Goal: Task Accomplishment & Management: Use online tool/utility

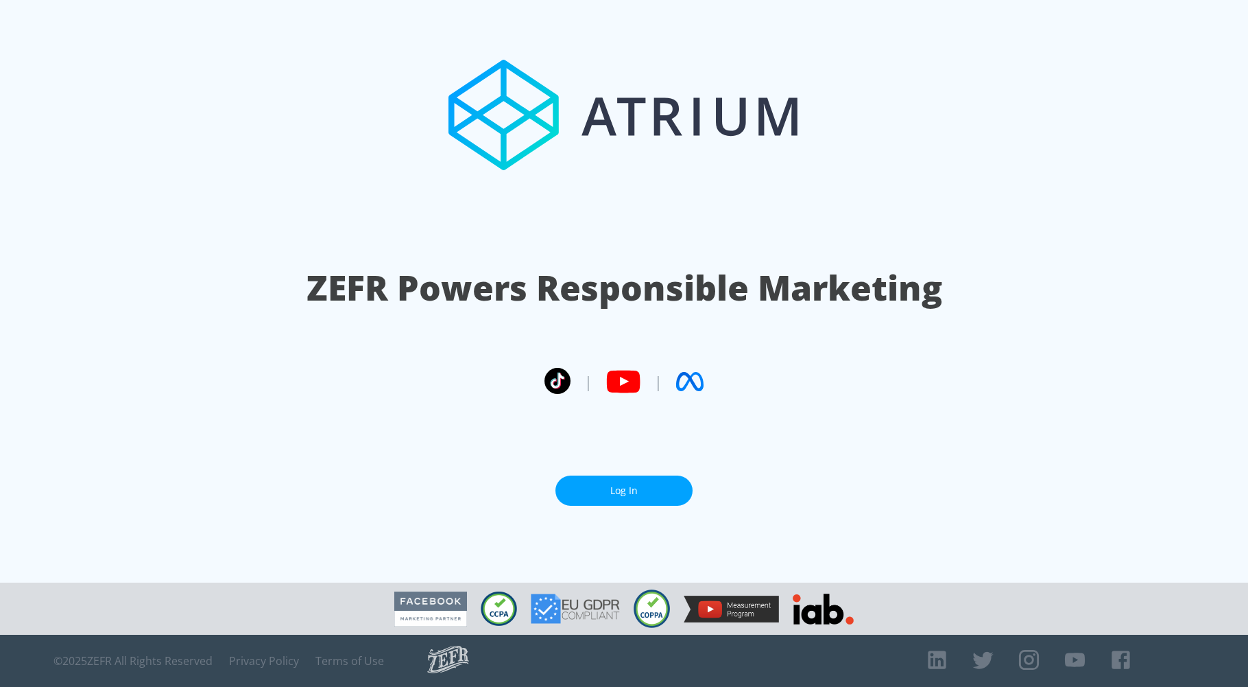
click at [624, 483] on link "Log In" at bounding box center [624, 490] width 137 height 31
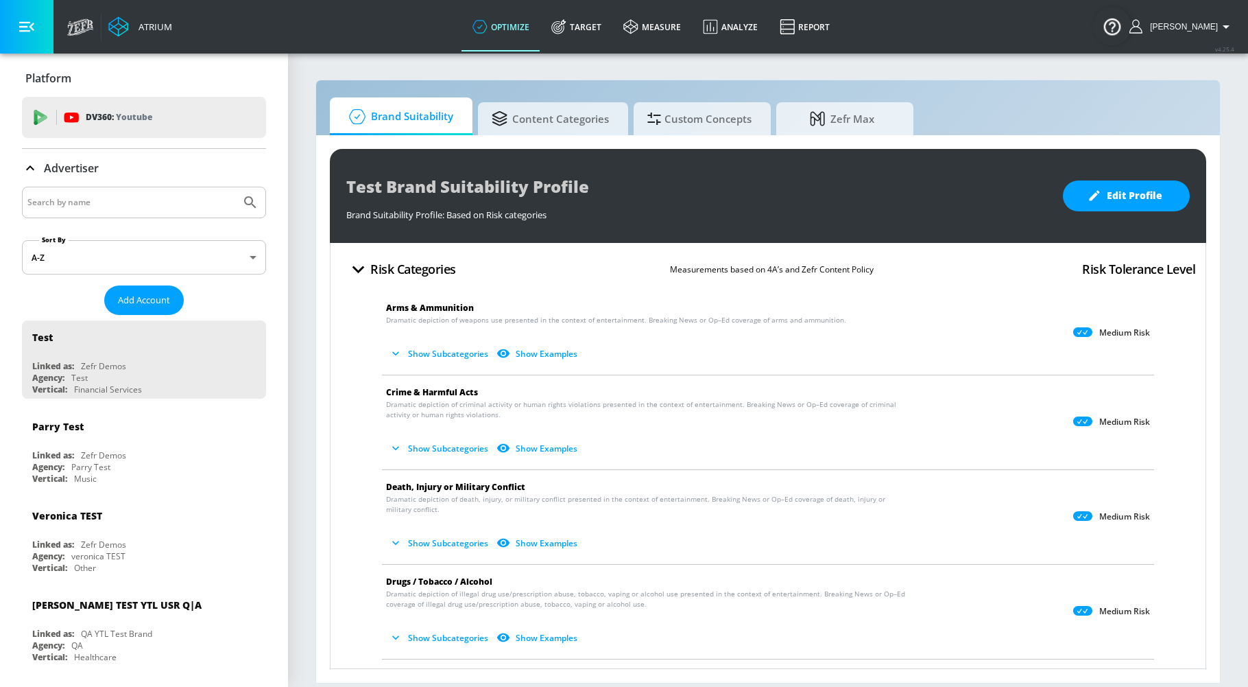
click at [79, 200] on input "Search by name" at bounding box center [131, 202] width 208 height 18
type input "lekh"
click at [242, 200] on icon "Submit Search" at bounding box center [250, 202] width 16 height 16
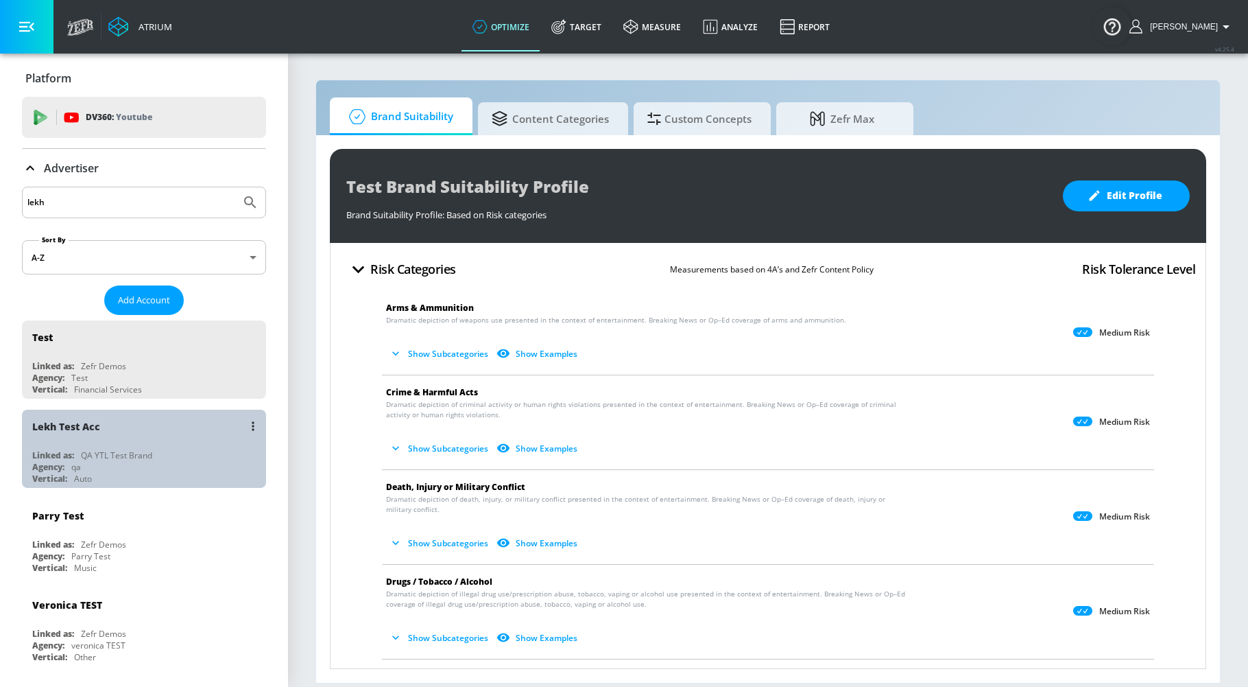
click at [201, 469] on div "Agency: qa" at bounding box center [147, 467] width 230 height 12
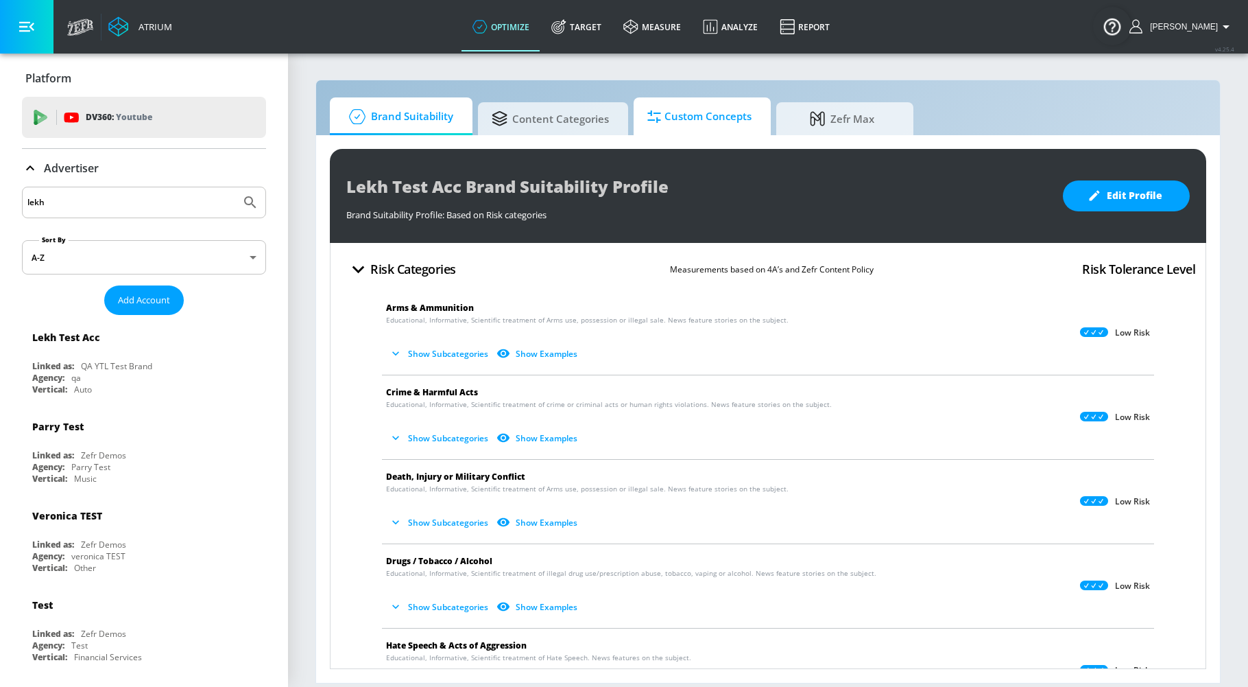
click at [698, 117] on span "Custom Concepts" at bounding box center [700, 116] width 104 height 33
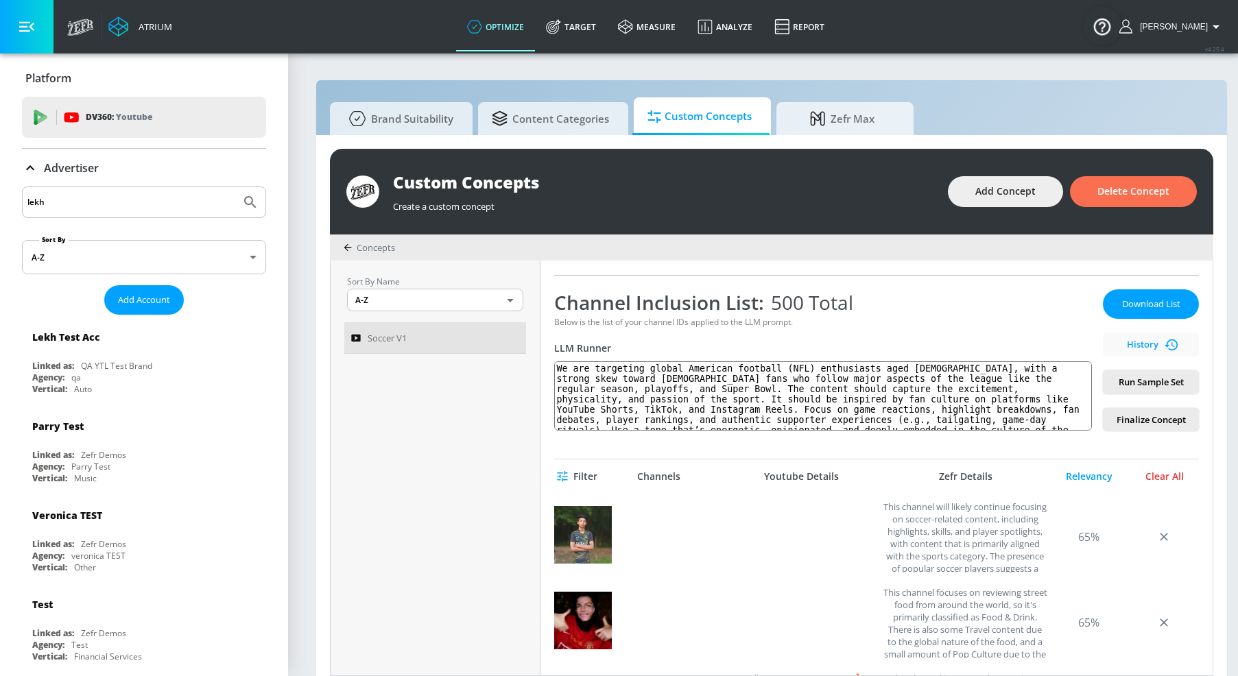
click at [1158, 475] on div "Clear All" at bounding box center [1164, 477] width 69 height 12
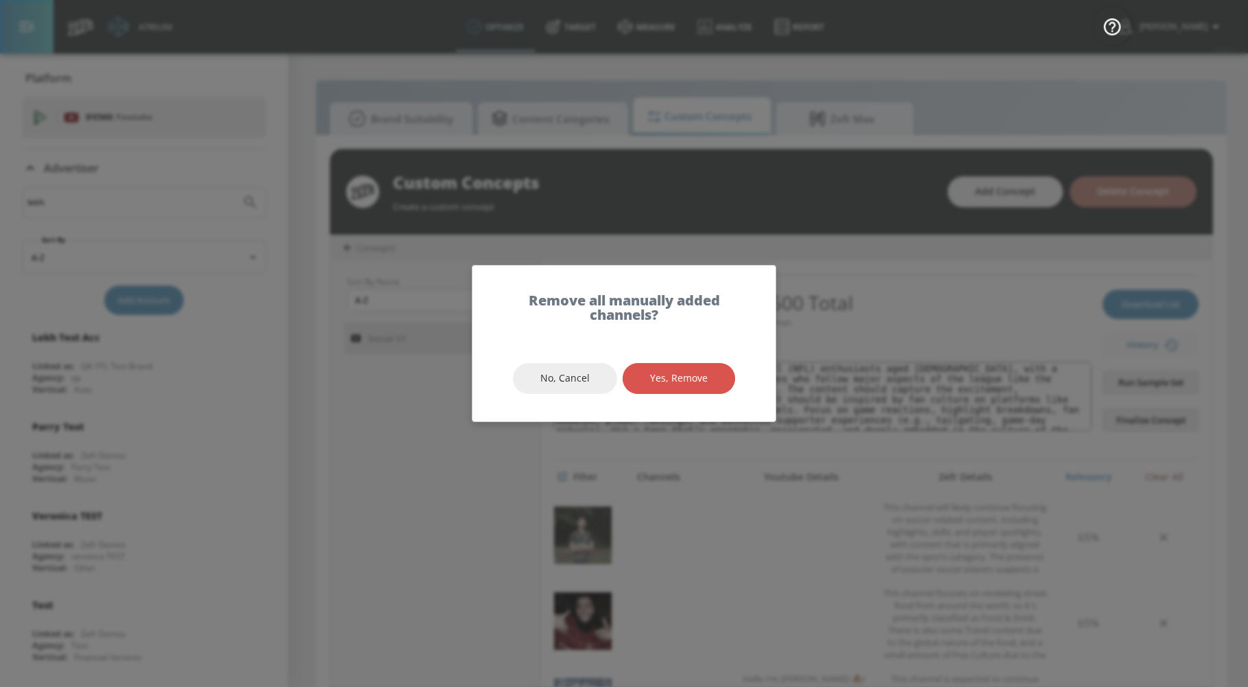
click at [695, 381] on span "Yes, Remove" at bounding box center [679, 378] width 58 height 17
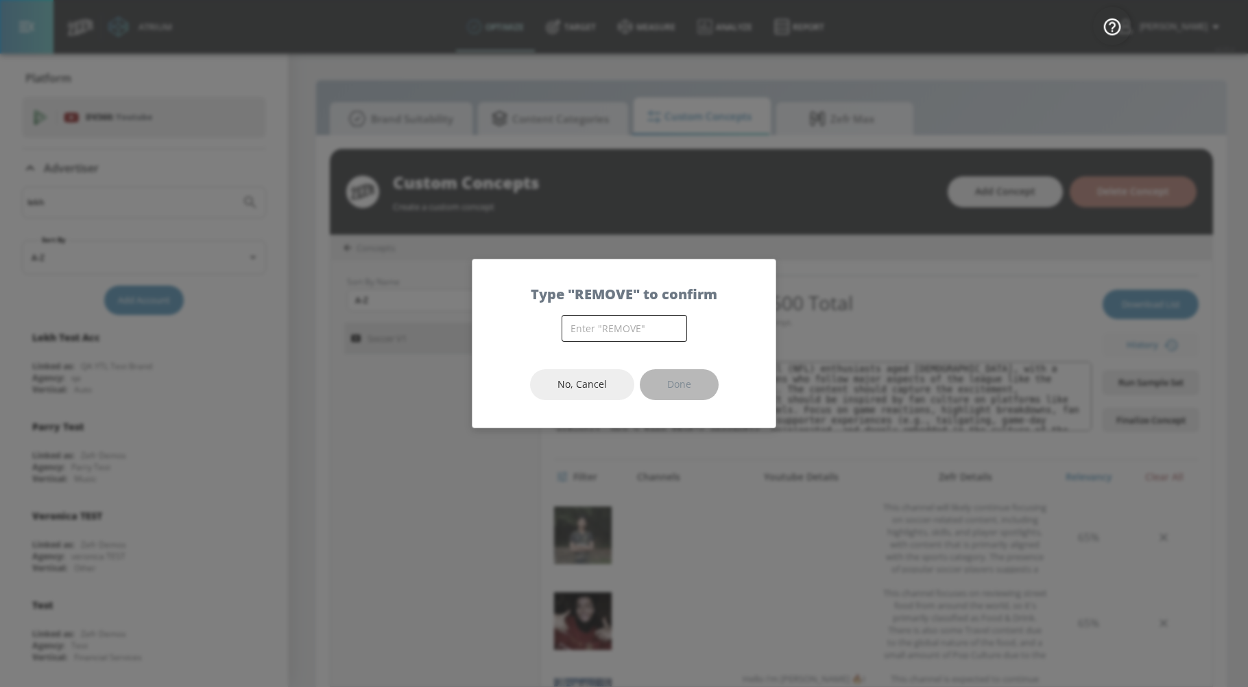
click at [604, 324] on input "text" at bounding box center [625, 328] width 126 height 27
type input "REMOVE"
click at [702, 395] on button "Done" at bounding box center [679, 384] width 79 height 31
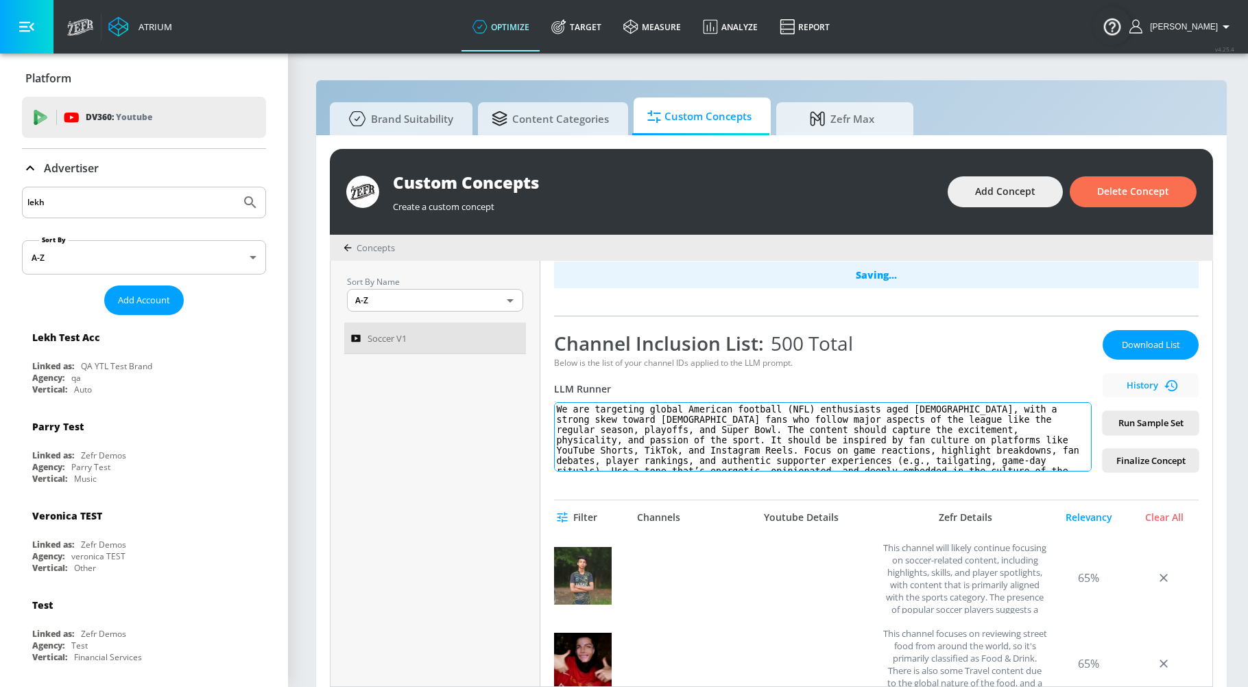
click at [702, 402] on textarea "We are targeting global American football (NFL) enthusiasts aged [DEMOGRAPHIC_D…" at bounding box center [823, 436] width 538 height 69
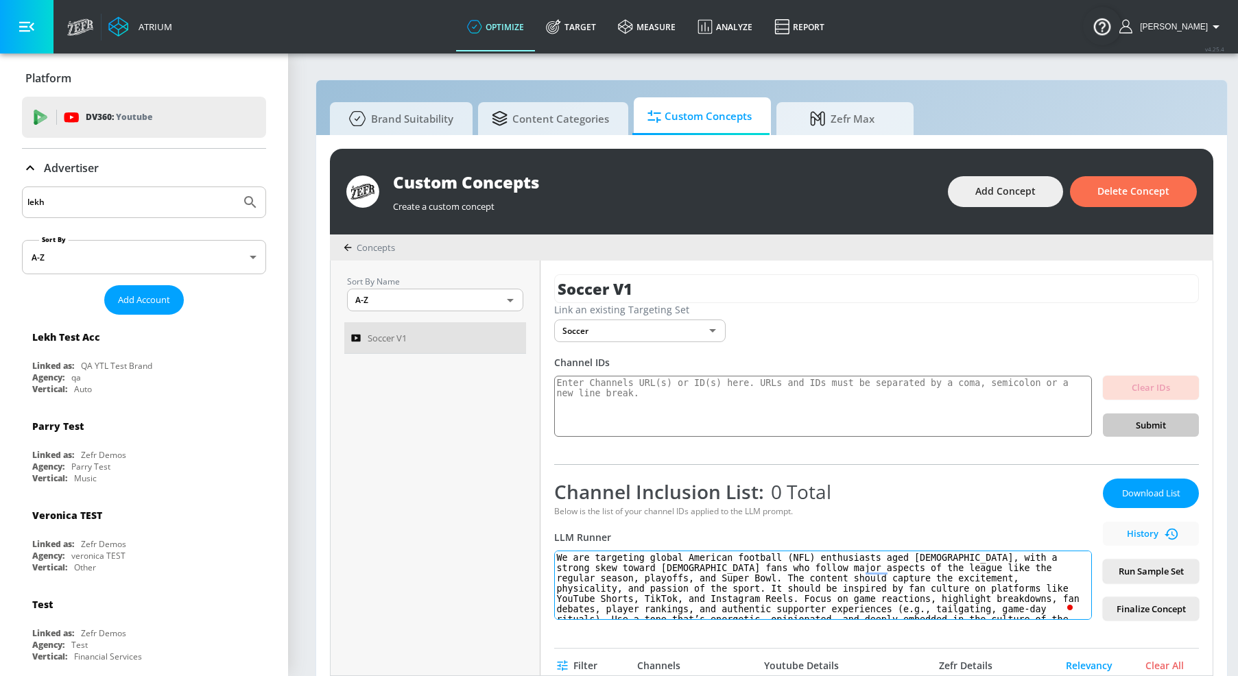
click at [844, 599] on textarea "We are targeting global American football (NFL) enthusiasts aged [DEMOGRAPHIC_D…" at bounding box center [823, 585] width 538 height 69
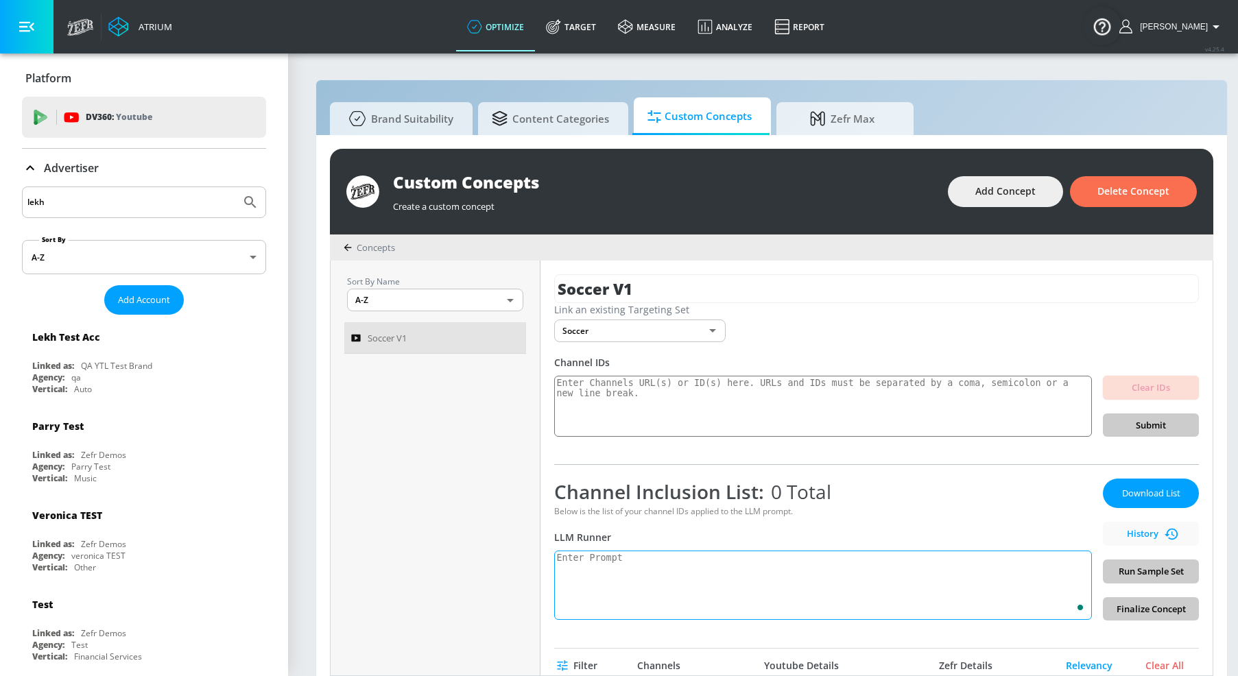
paste textarea "UCe0-IkWMadWYzfa3AEHFpQQ UCe2Gw-FzGKt6KlW1kM4ES1Q UCe2JZIzd4LJVU2RRf-KiqiA UCe2…"
type textarea "UCe0-IkWMadWYzfa3AEHFpQQ UCe2Gw-FzGKt6KlW1kM4ES1Q UCe2JZIzd4LJVU2RRf-KiqiA UCe2…"
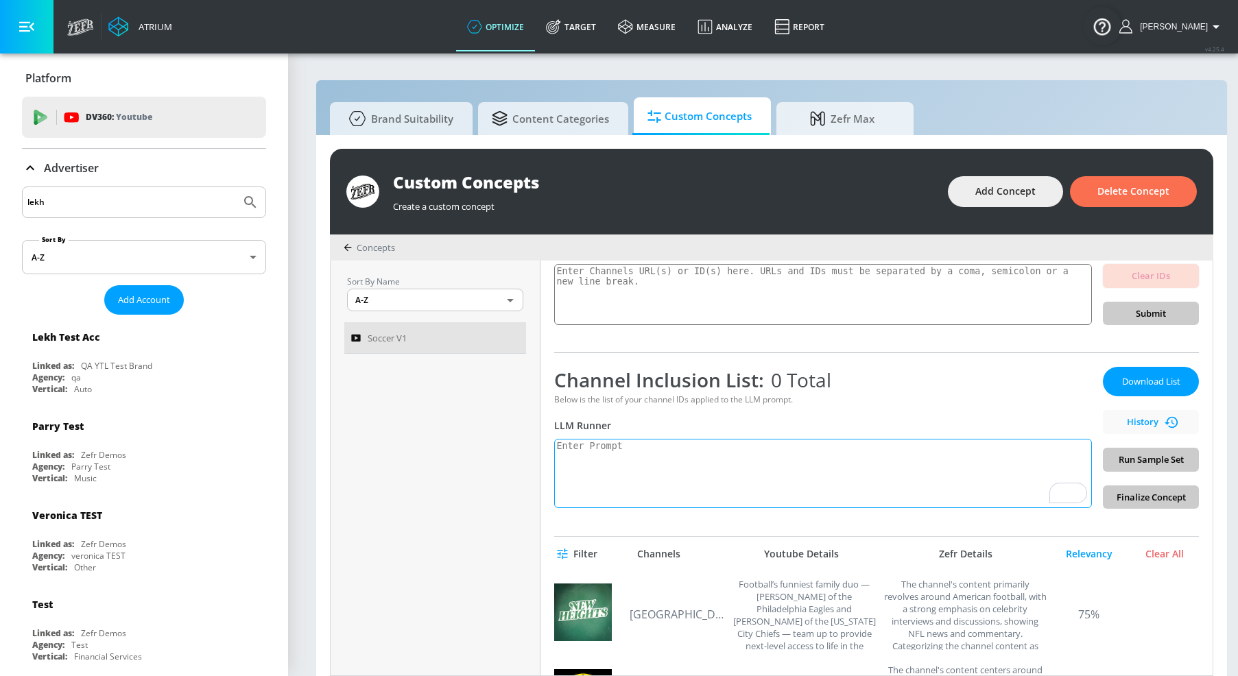
type textarea "We are targeting global American football (NFL) enthusiasts aged [DEMOGRAPHIC_D…"
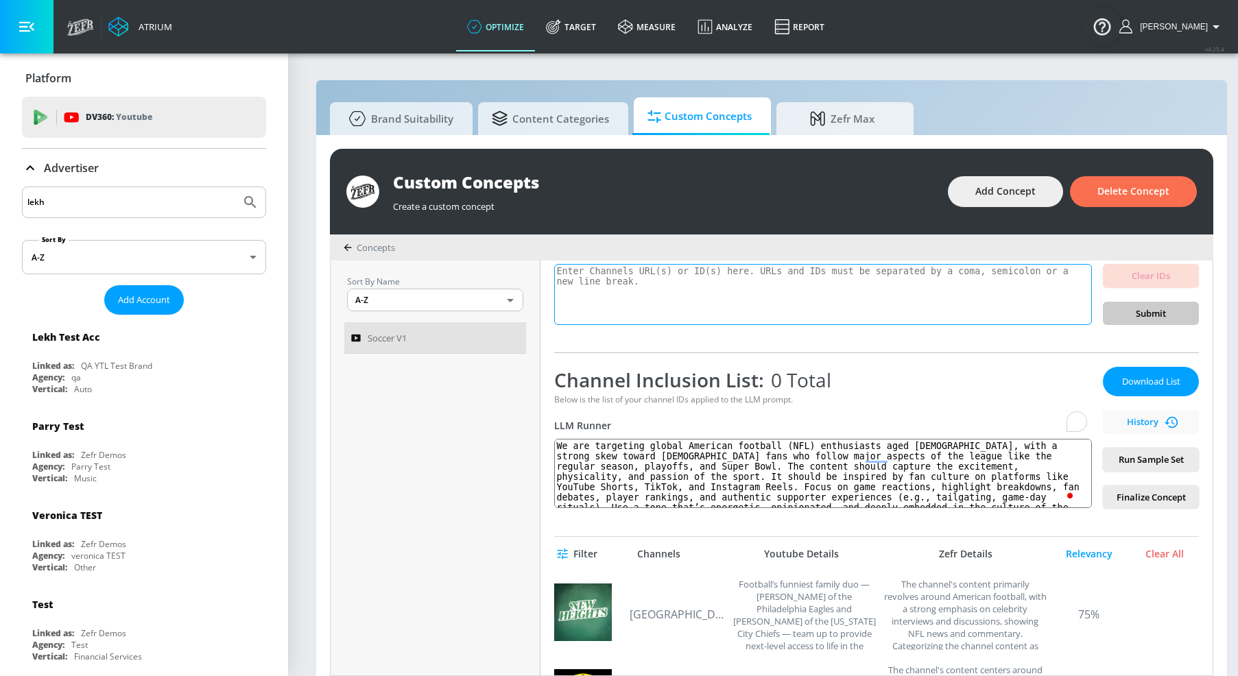
click at [881, 288] on textarea "To enrich screen reader interactions, please activate Accessibility in Grammarl…" at bounding box center [823, 295] width 538 height 62
paste textarea "UCe0-IkWMadWYzfa3AEHFpQQ UCe2Gw-FzGKt6KlW1kM4ES1Q UCe2JZIzd4LJVU2RRf-KiqiA UCe2…"
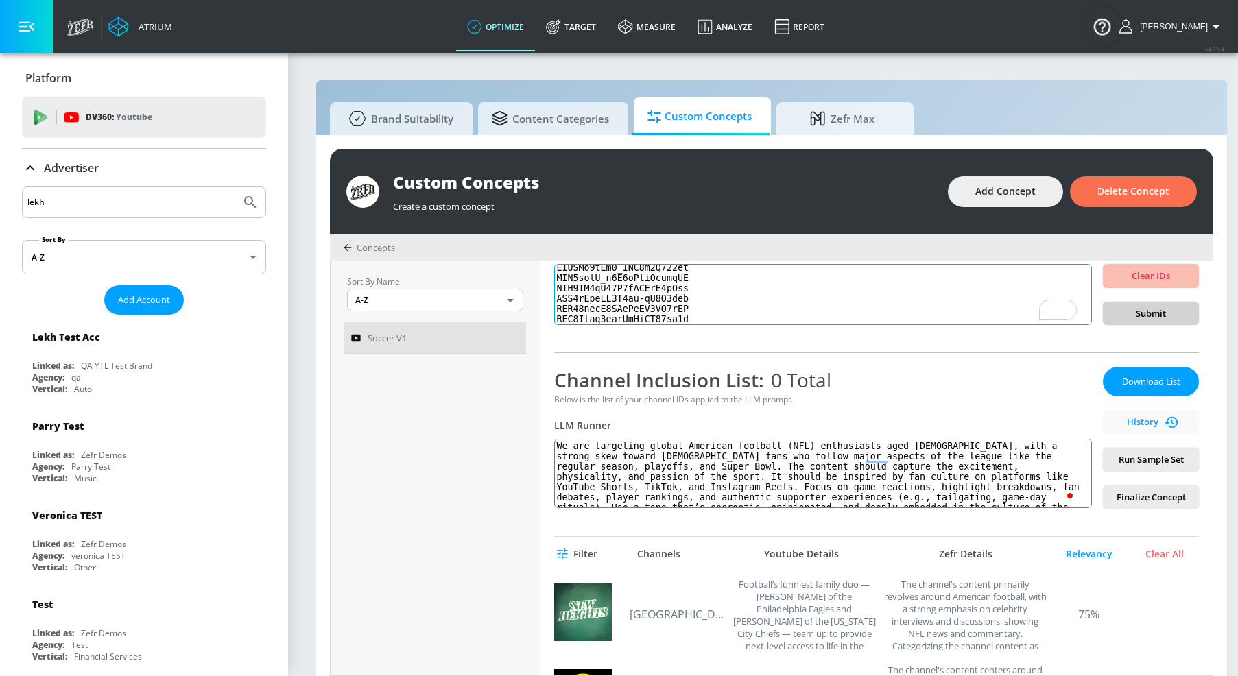
type textarea "UCe0-IkWMadWYzfa3AEHFpQQ UCe2Gw-FzGKt6KlW1kM4ES1Q UCe2JZIzd4LJVU2RRf-KiqiA UCe2…"
click at [1143, 318] on span "Submit" at bounding box center [1151, 314] width 74 height 16
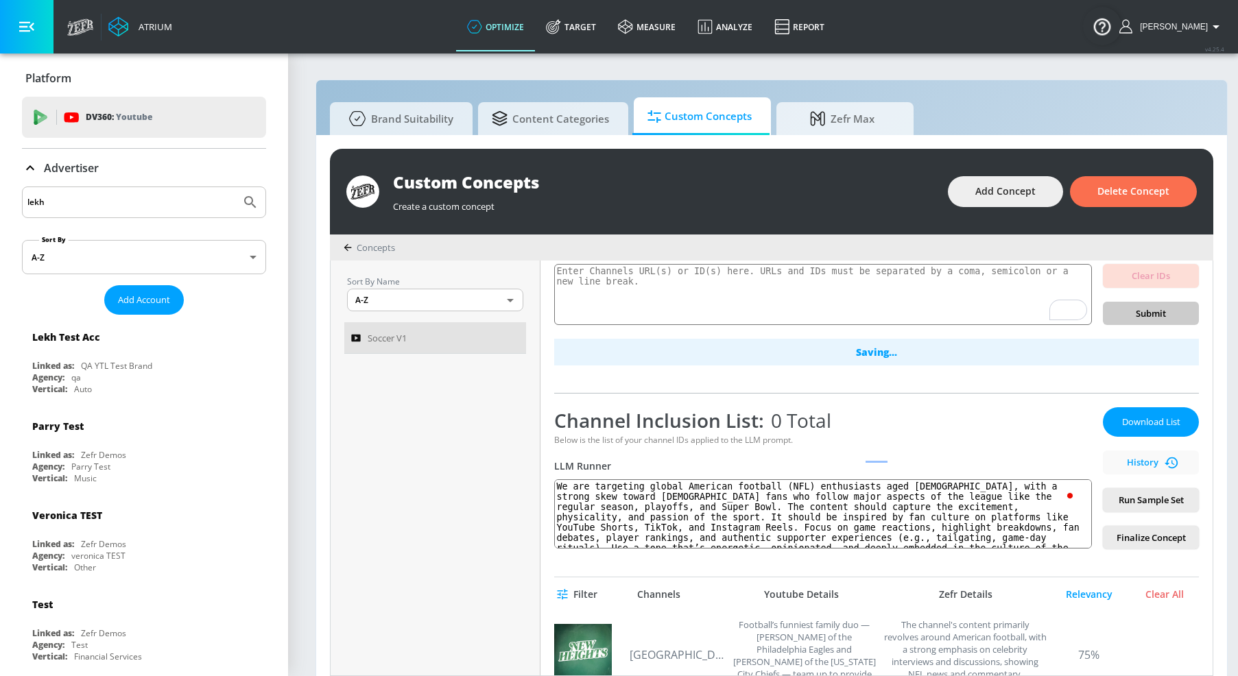
scroll to position [0, 0]
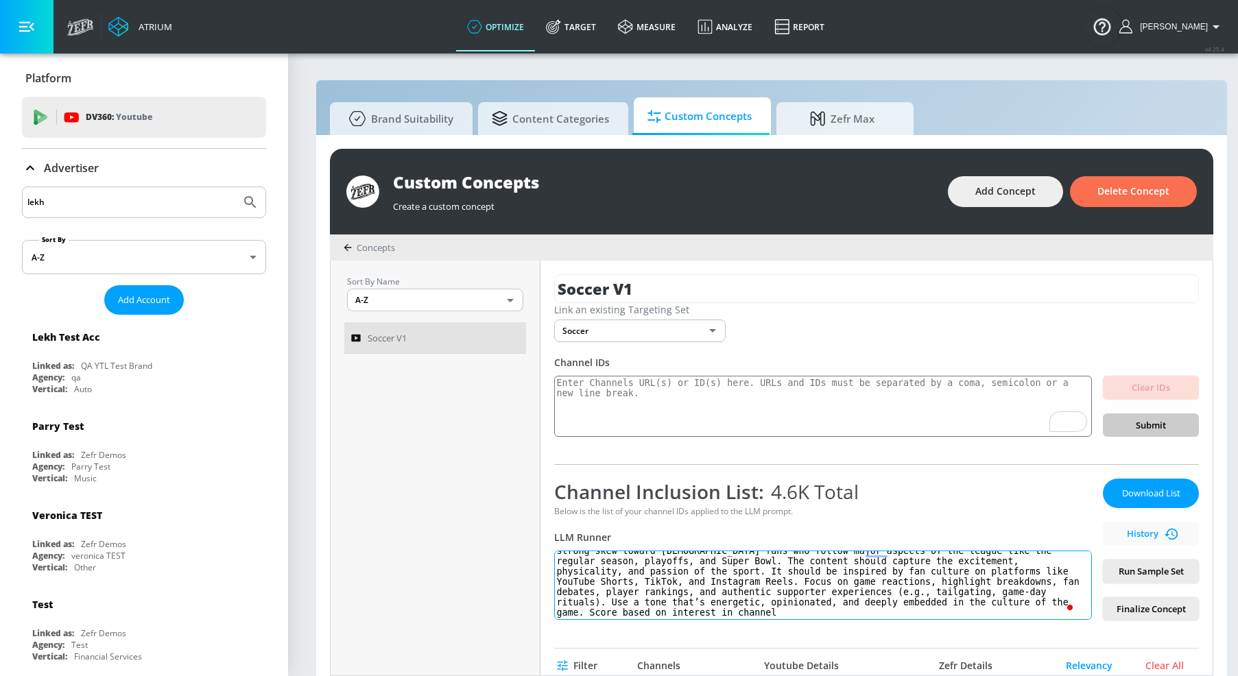
click at [668, 613] on textarea "We are targeting global American football (NFL) enthusiasts aged [DEMOGRAPHIC_D…" at bounding box center [823, 585] width 538 height 69
click at [616, 613] on textarea "We are targeting global American football (NFL) enthusiasts aged [DEMOGRAPHIC_D…" at bounding box center [823, 585] width 538 height 69
click at [615, 613] on textarea "We are targeting global American football (NFL) enthusiasts aged [DEMOGRAPHIC_D…" at bounding box center [823, 585] width 538 height 69
click at [614, 616] on textarea "We are targeting global American football (NFL) enthusiasts aged [DEMOGRAPHIC_D…" at bounding box center [823, 585] width 538 height 69
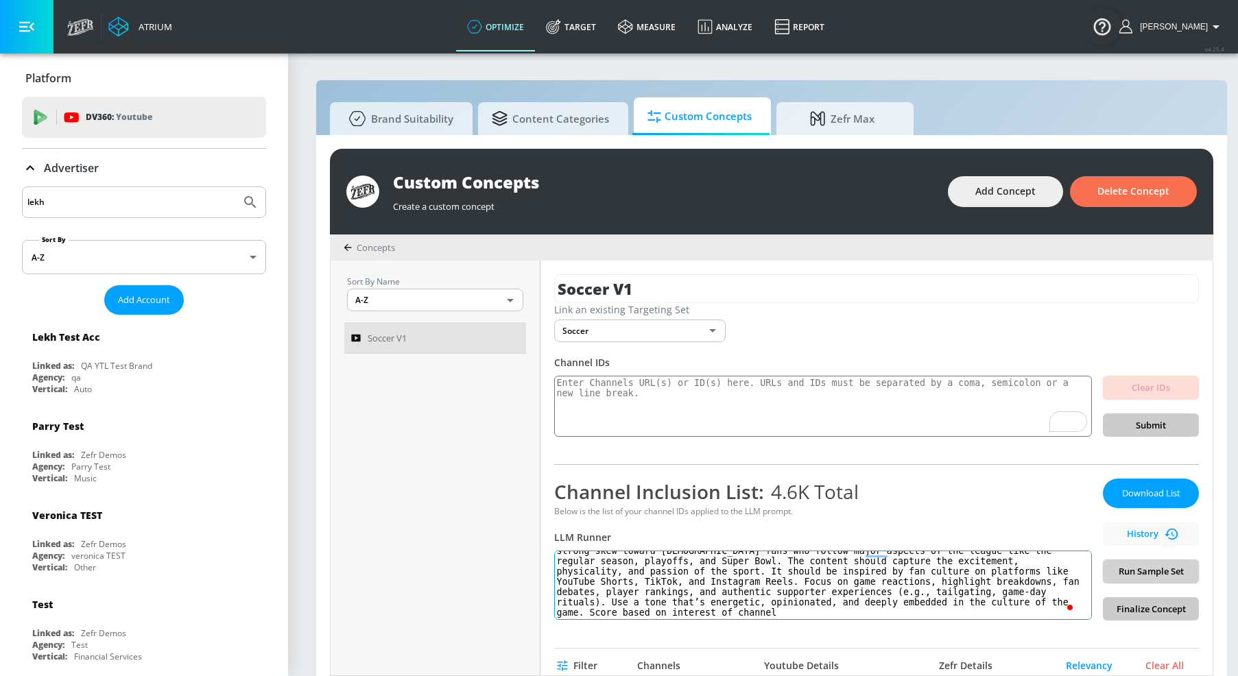
type textarea "We are targeting global American football (NFL) enthusiasts aged [DEMOGRAPHIC_D…"
click at [1146, 569] on span "Run Sample Set" at bounding box center [1151, 572] width 74 height 16
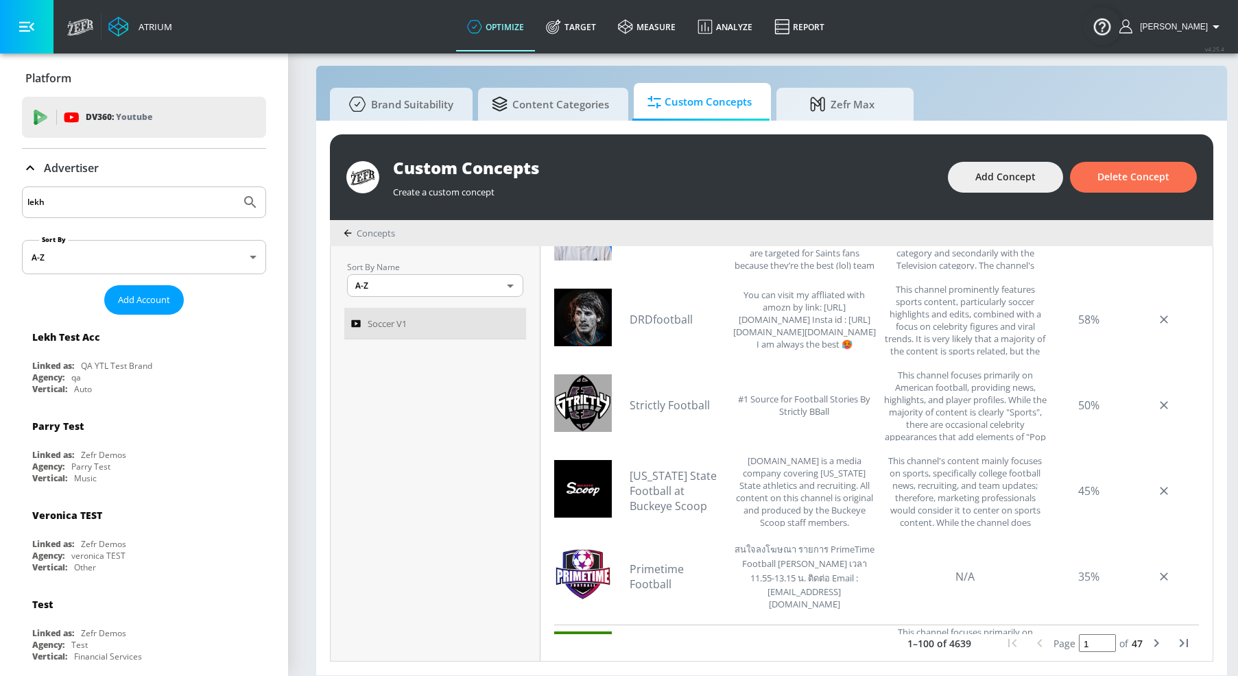
scroll to position [768, 0]
